Goal: Check status: Check status

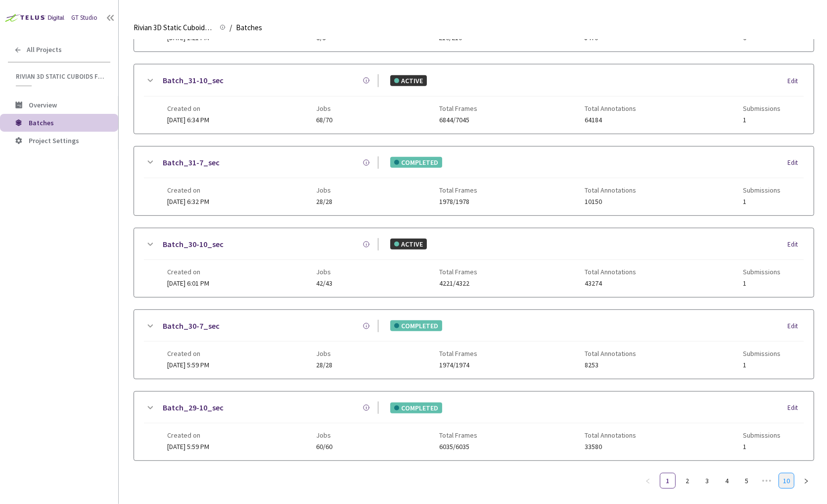
click at [790, 473] on link "10" at bounding box center [786, 480] width 15 height 15
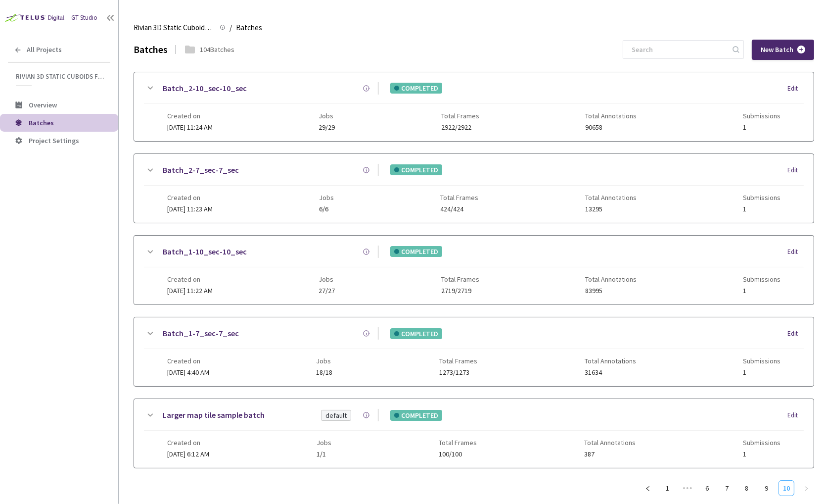
scroll to position [11, 0]
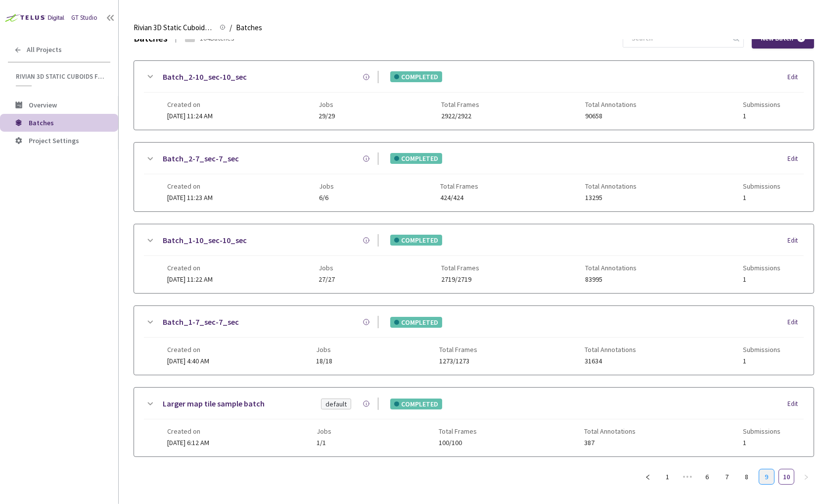
click at [768, 469] on link "9" at bounding box center [766, 476] width 15 height 15
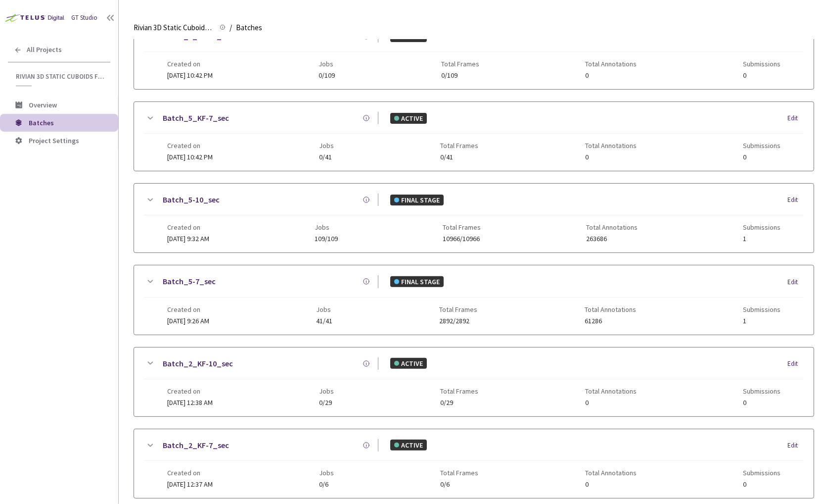
scroll to position [498, 0]
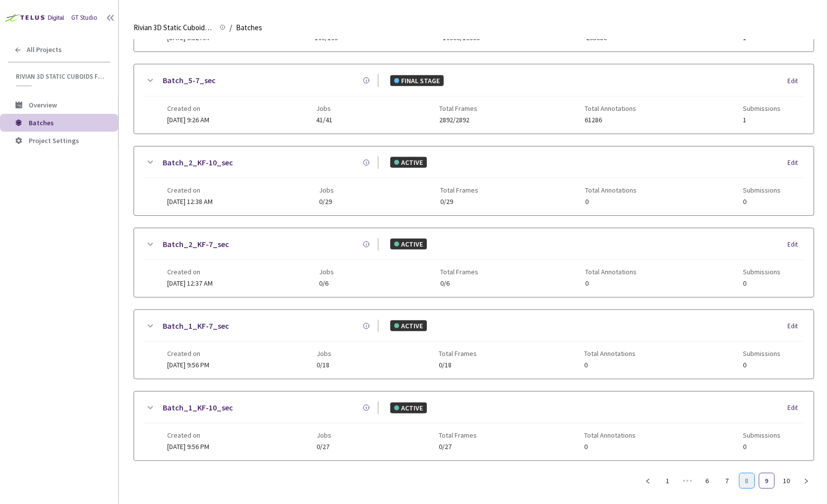
click at [747, 473] on link "8" at bounding box center [746, 480] width 15 height 15
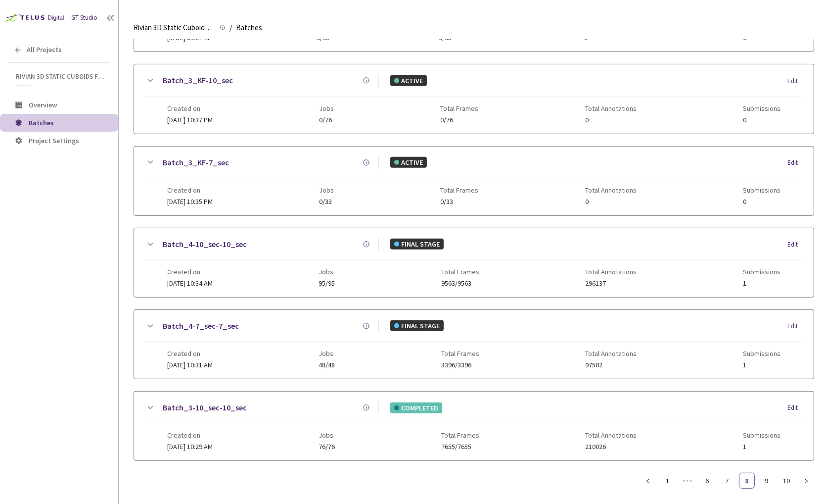
click at [177, 401] on link "Batch_3-10_sec-10_sec" at bounding box center [205, 407] width 84 height 12
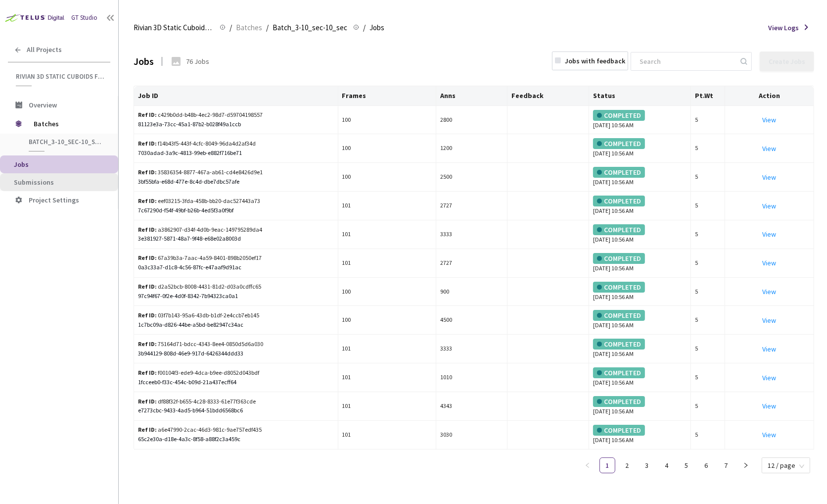
click at [54, 178] on span "Submissions" at bounding box center [62, 182] width 96 height 8
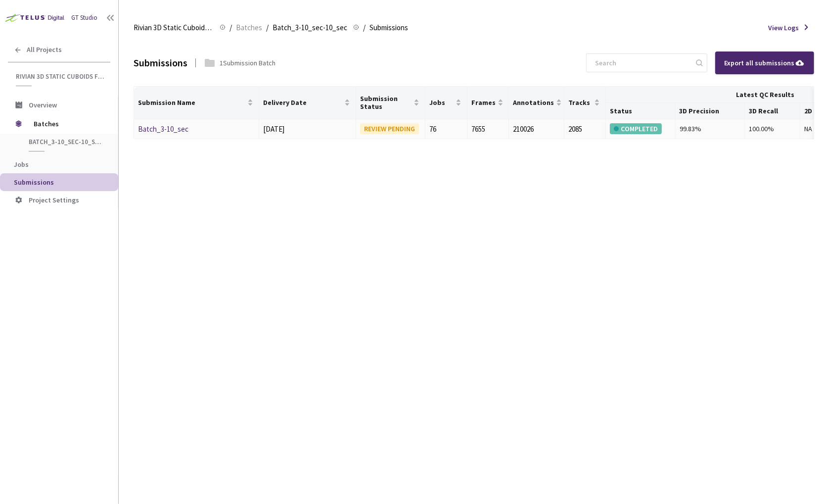
click at [156, 129] on link "Batch_3-10_sec" at bounding box center [163, 128] width 50 height 9
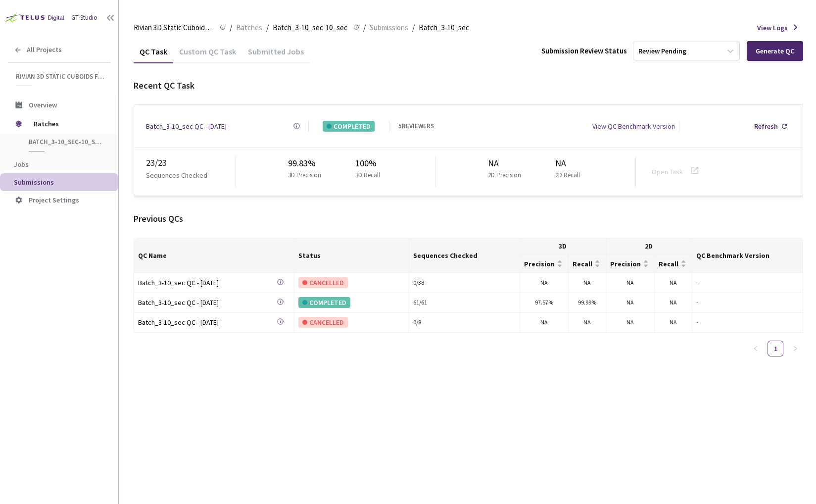
click at [352, 374] on div "QC Task Custom QC Task Submitted Jobs Submission Review Status Review Pending G…" at bounding box center [468, 272] width 669 height 464
